Goal: Navigation & Orientation: Find specific page/section

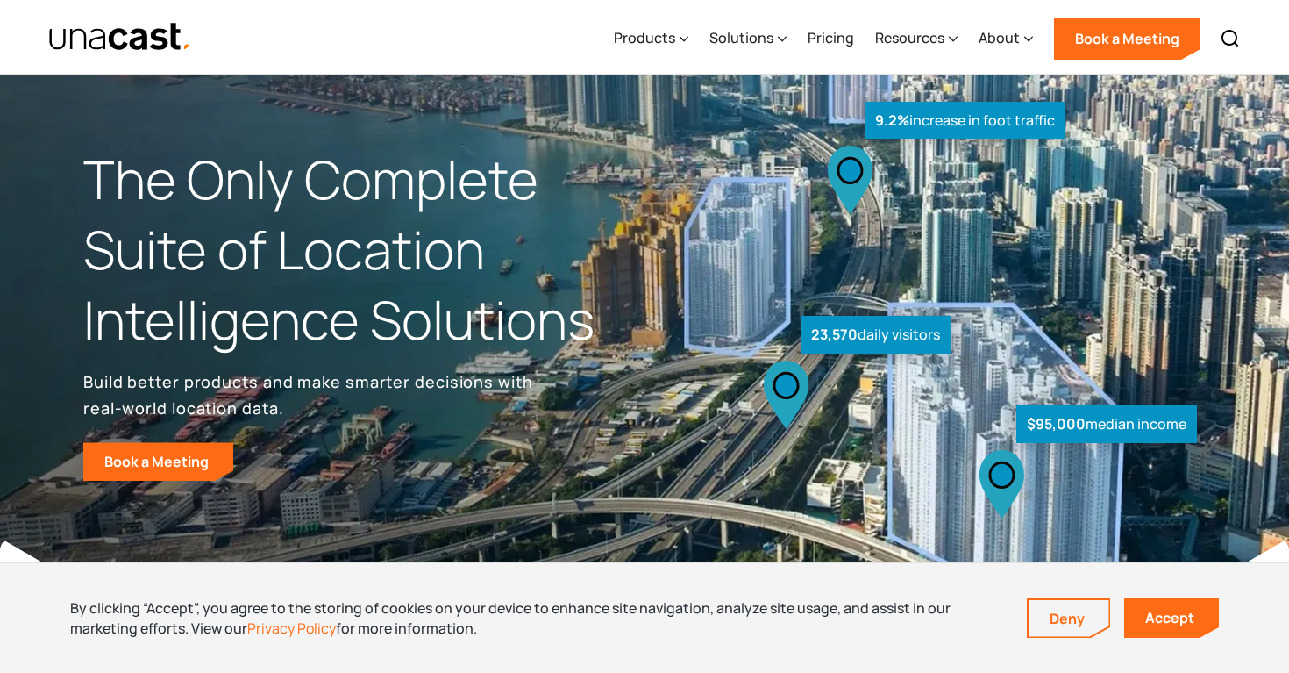
click at [789, 46] on div "Products Location Intelligence Global Location Data Foot Traffic Data Location …" at bounding box center [926, 37] width 646 height 75
click at [772, 38] on div "Solutions" at bounding box center [741, 37] width 64 height 21
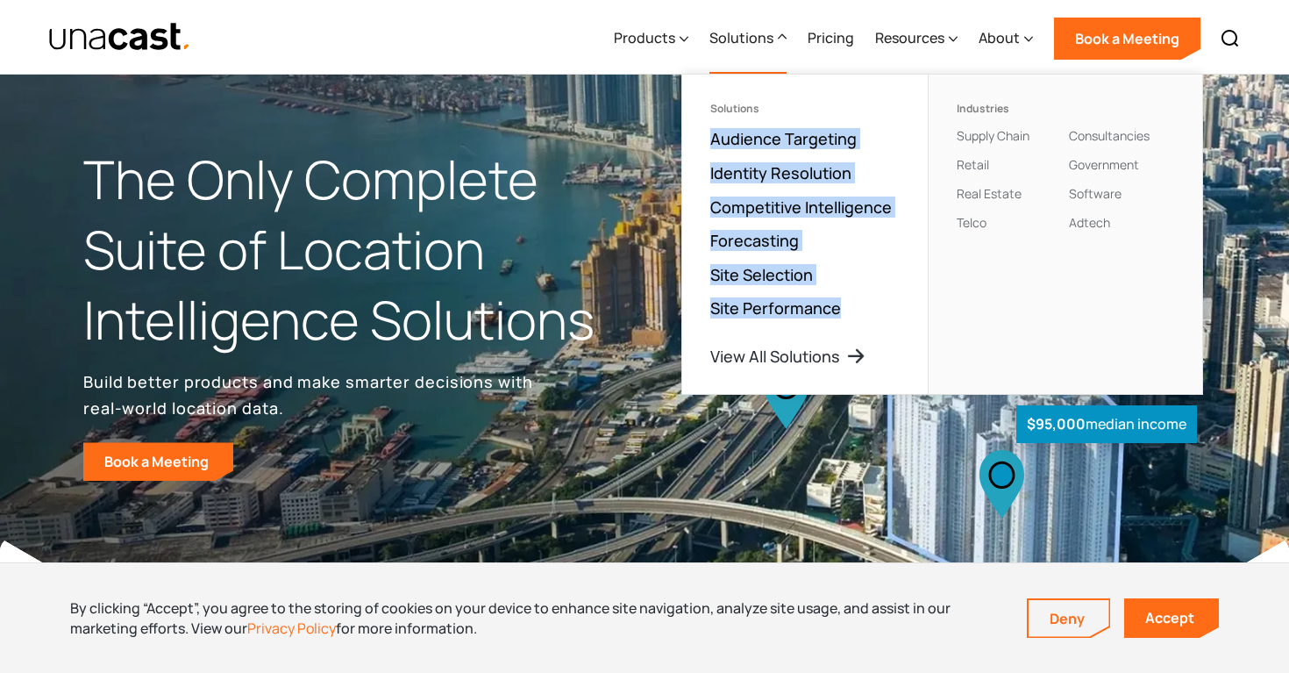
drag, startPoint x: 706, startPoint y: 124, endPoint x: 847, endPoint y: 310, distance: 234.1
click at [847, 310] on ul "Solutions Audience Targeting Identity Resolution Competitive Intelligence Forec…" at bounding box center [805, 234] width 246 height 319
copy ul "Audience Targeting Identity Resolution Competitive Intelligence Forecasting Sit…"
click at [855, 348] on link "View All Solutions" at bounding box center [790, 355] width 160 height 21
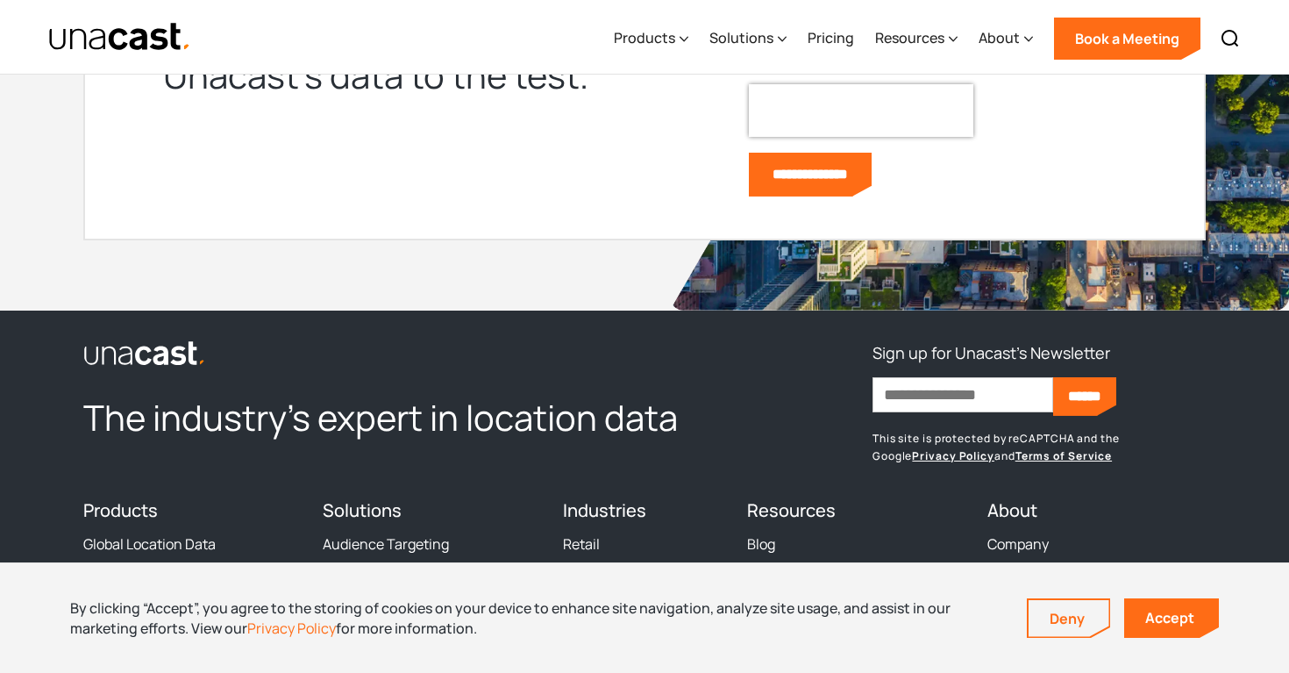
scroll to position [2205, 0]
